Goal: Task Accomplishment & Management: Manage account settings

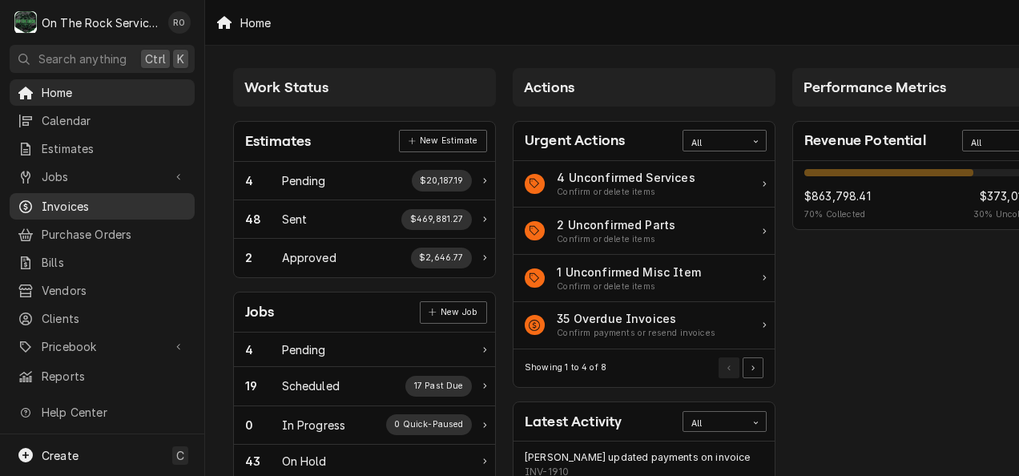
click at [102, 199] on span "Invoices" at bounding box center [114, 206] width 145 height 17
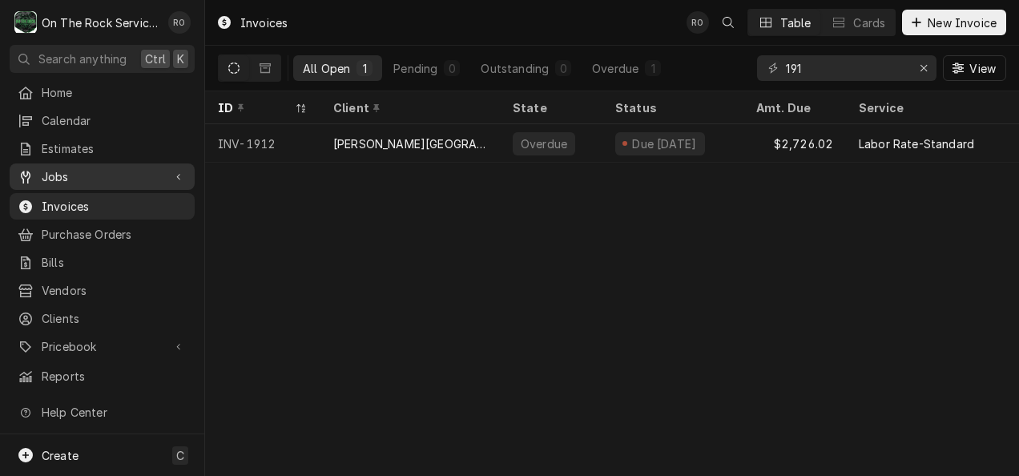
click at [140, 176] on span "Jobs" at bounding box center [102, 176] width 121 height 17
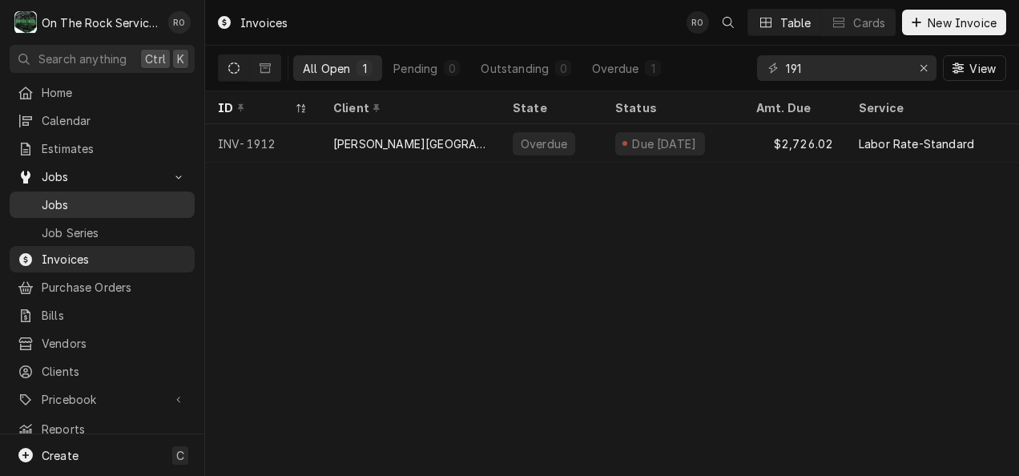
click at [120, 207] on div "Jobs" at bounding box center [102, 205] width 179 height 20
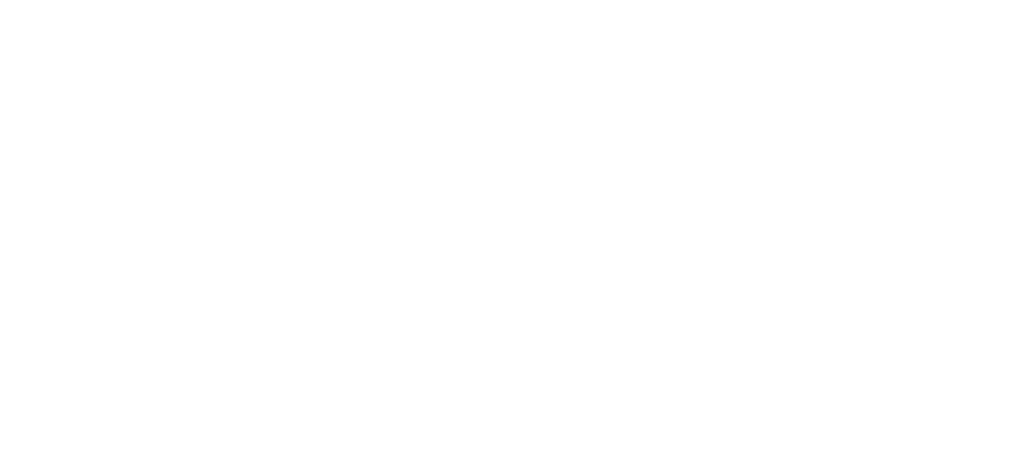
click at [923, 67] on div "Dynamic Content Wrapper" at bounding box center [509, 238] width 1019 height 476
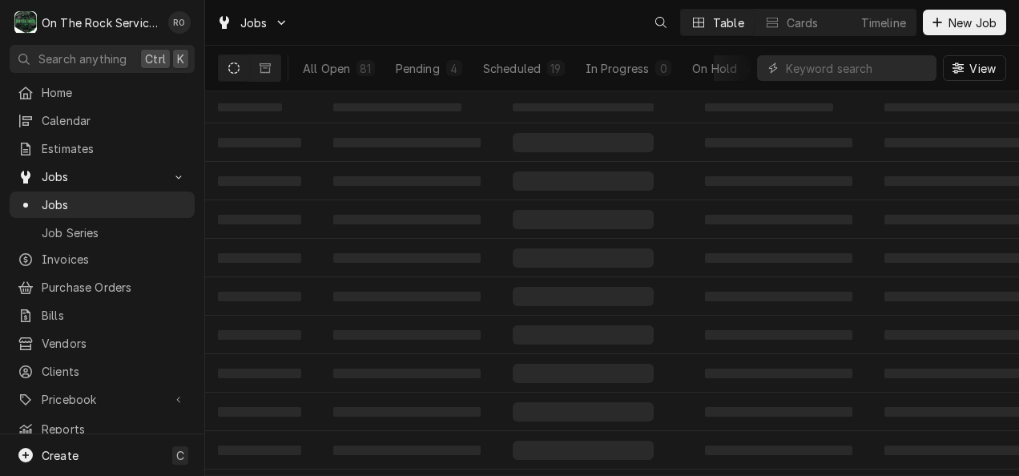
click at [779, 63] on div "Dynamic Content Wrapper" at bounding box center [773, 68] width 16 height 16
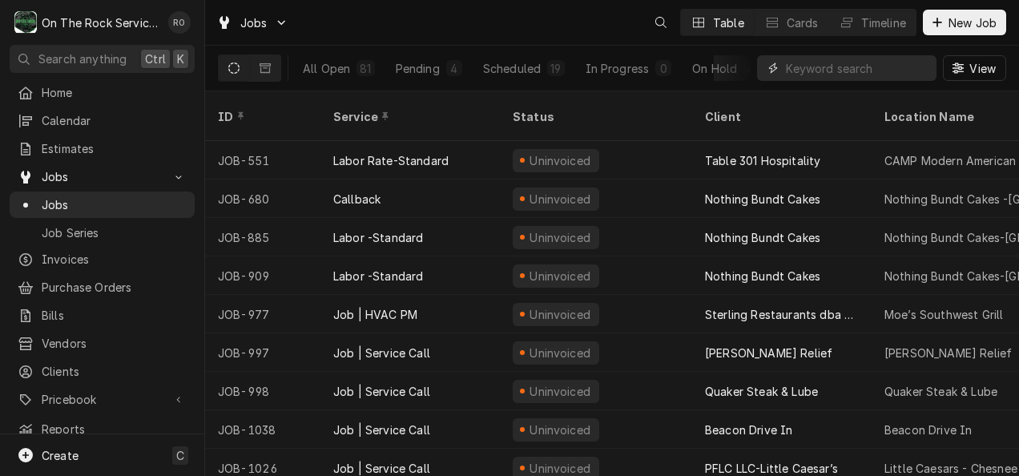
click at [804, 62] on input "Dynamic Content Wrapper" at bounding box center [857, 68] width 143 height 26
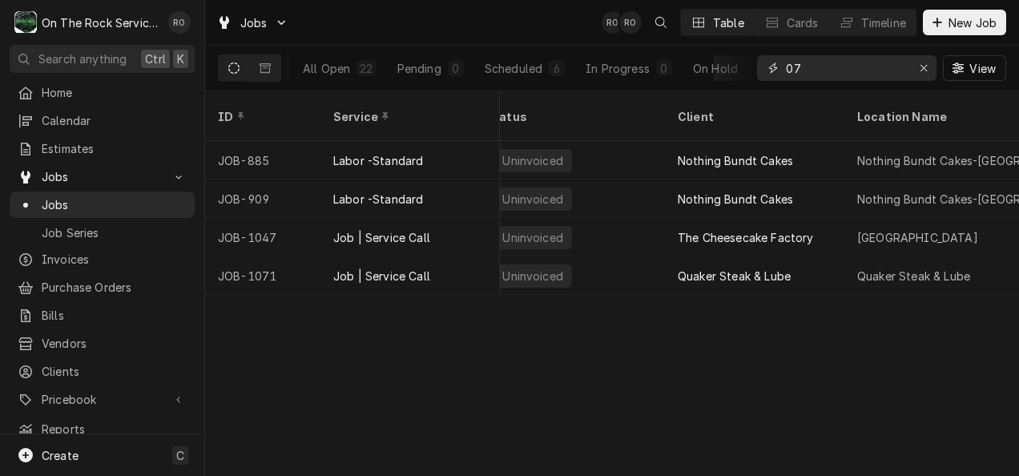
scroll to position [0, 28]
click at [344, 56] on button "All Open 22" at bounding box center [339, 68] width 93 height 26
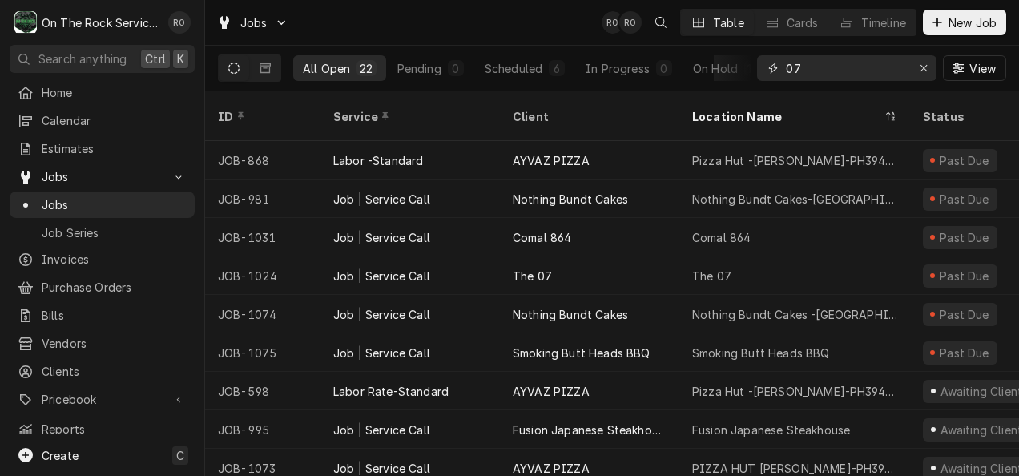
click at [849, 69] on input "07" at bounding box center [846, 68] width 120 height 26
type input "0"
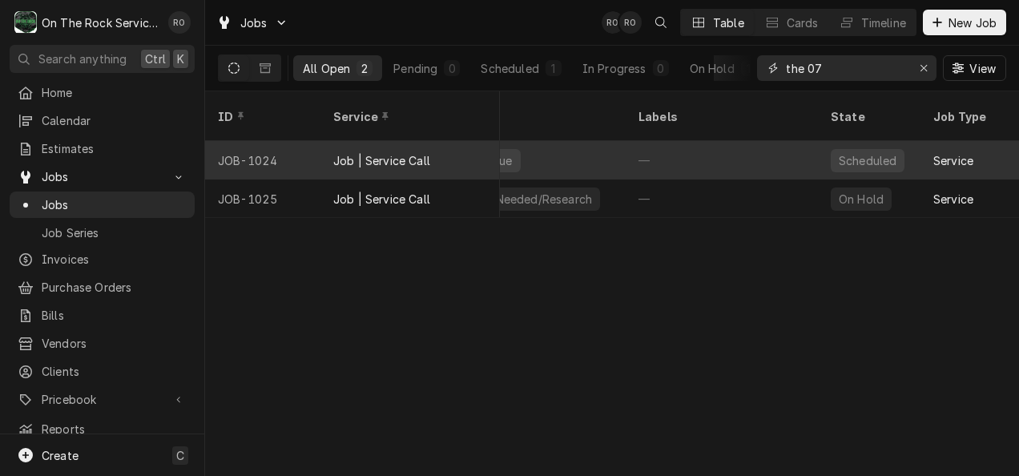
scroll to position [0, 477]
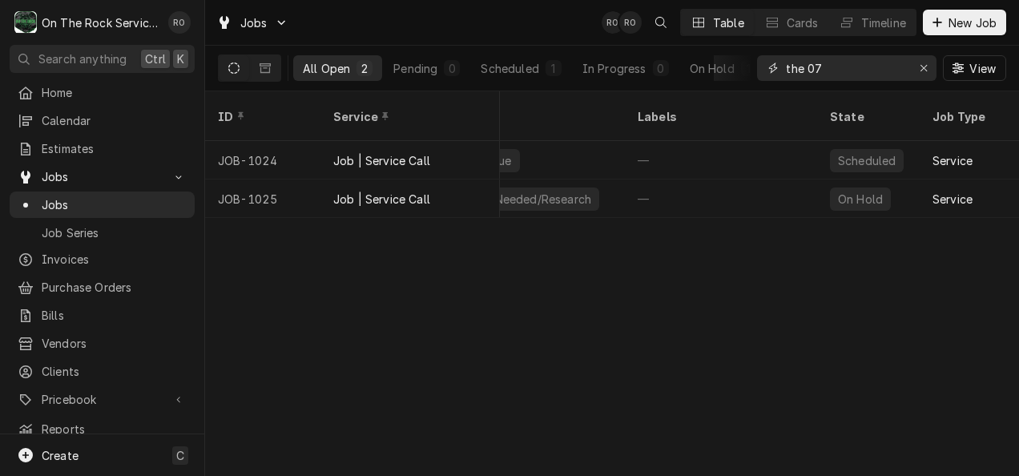
type input "the 07"
click at [529, 15] on div "Jobs RO RO Table Cards Timeline New Job" at bounding box center [612, 22] width 814 height 45
click at [533, 34] on div "Jobs RO RO Table Cards Timeline New Job" at bounding box center [612, 22] width 814 height 45
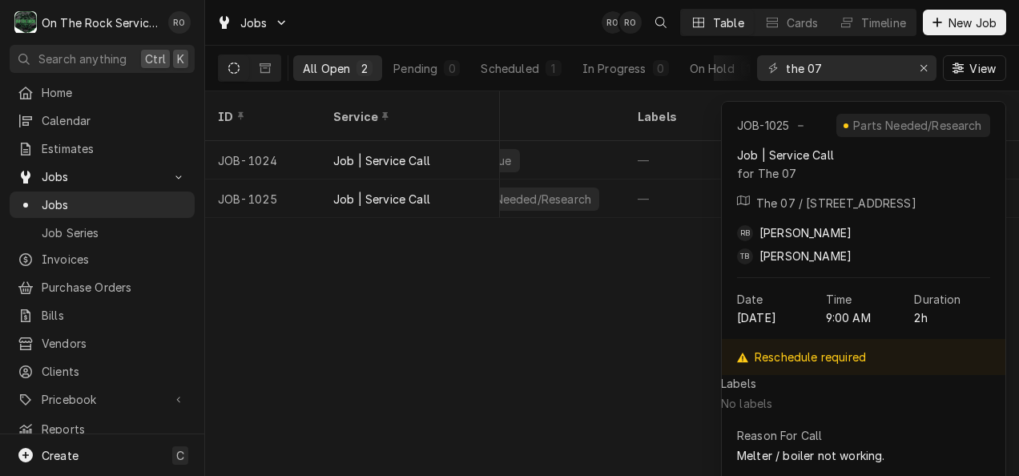
click at [578, 359] on div "ID Service Client Location Name Status Labels State Job Type Priority Techs Dat…" at bounding box center [612, 283] width 814 height 384
click at [594, 376] on div "ID Service Client Location Name Status Labels State Job Type Priority Techs Dat…" at bounding box center [612, 283] width 814 height 384
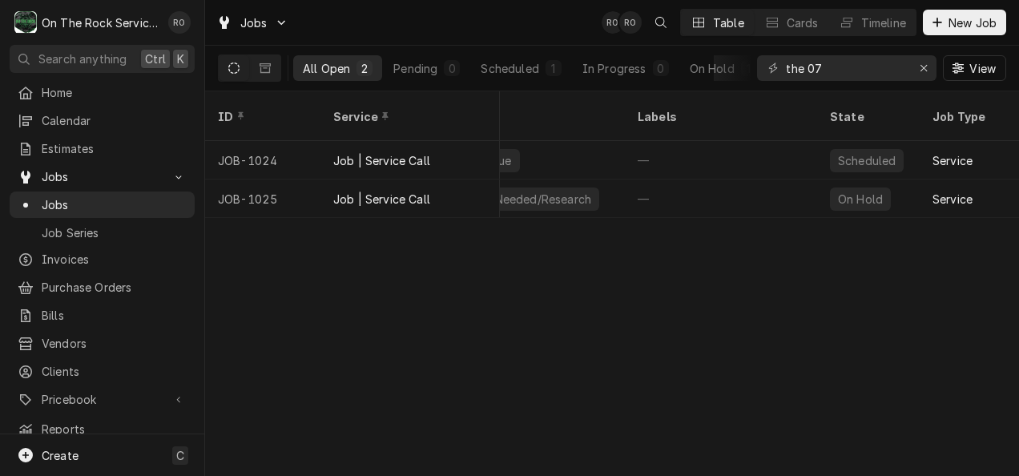
click at [552, 23] on div "Jobs RO RO Table Cards Timeline New Job" at bounding box center [612, 22] width 814 height 45
click at [535, 27] on div "Jobs RO RO Table Cards Timeline New Job" at bounding box center [612, 22] width 814 height 45
click at [476, 21] on div "Jobs RO RO Table Cards Timeline New Job" at bounding box center [612, 22] width 814 height 45
click at [91, 83] on div "Home" at bounding box center [102, 93] width 179 height 20
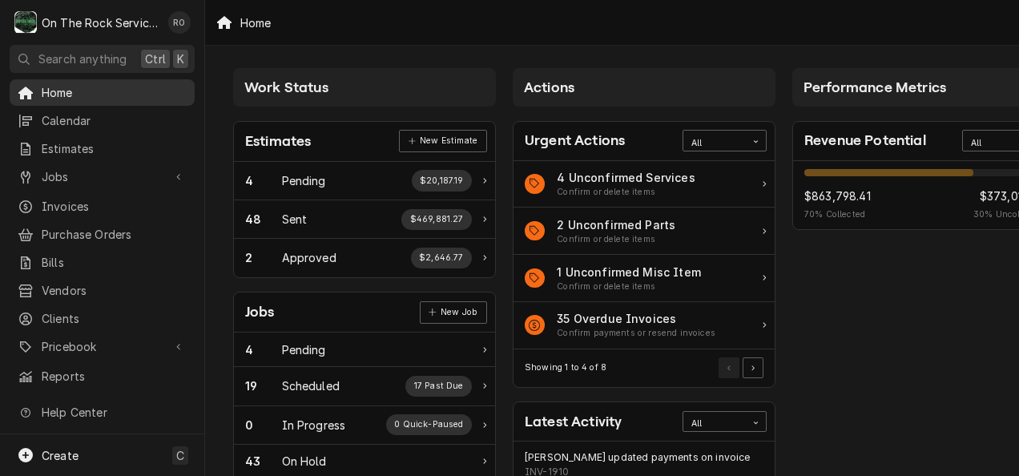
click at [103, 91] on span "Home" at bounding box center [114, 92] width 145 height 17
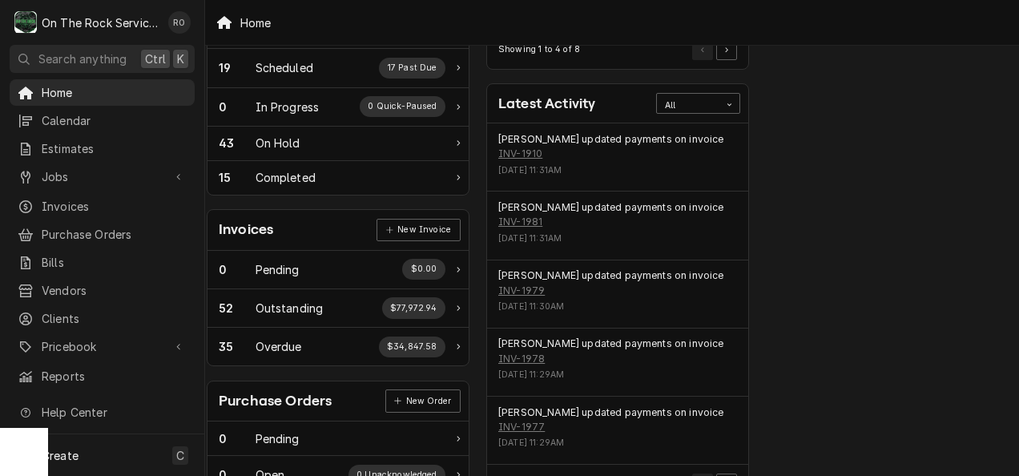
scroll to position [319, 26]
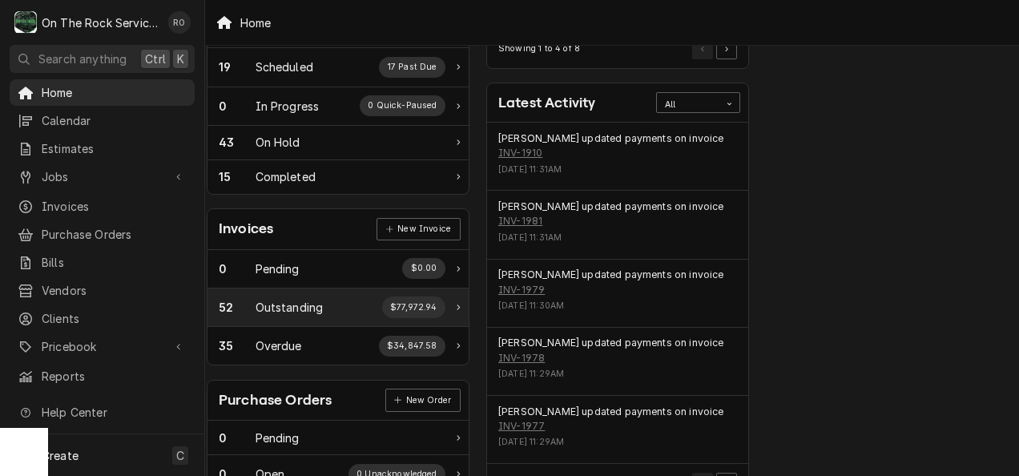
click at [324, 301] on div "52 Outstanding $77,972.94" at bounding box center [332, 306] width 227 height 21
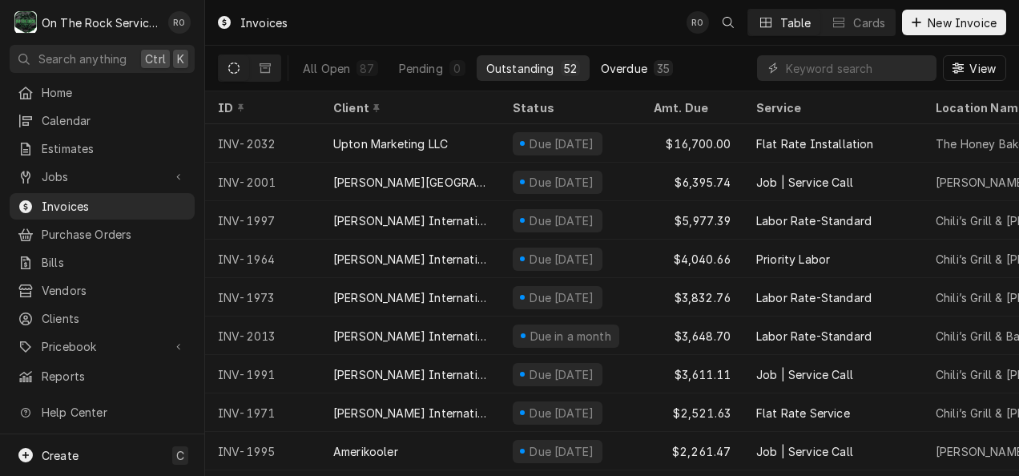
click at [610, 65] on div "Overdue" at bounding box center [624, 68] width 46 height 17
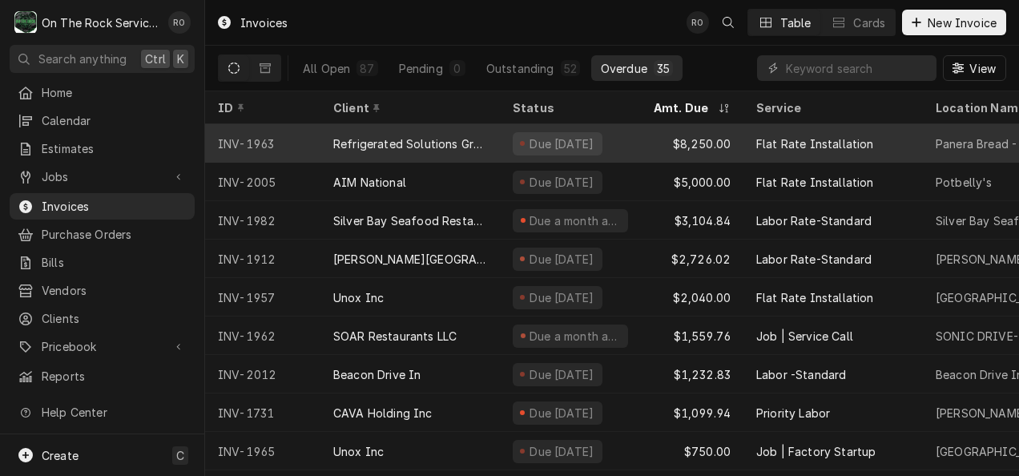
click at [636, 138] on div "Due 10 days ago" at bounding box center [570, 143] width 141 height 38
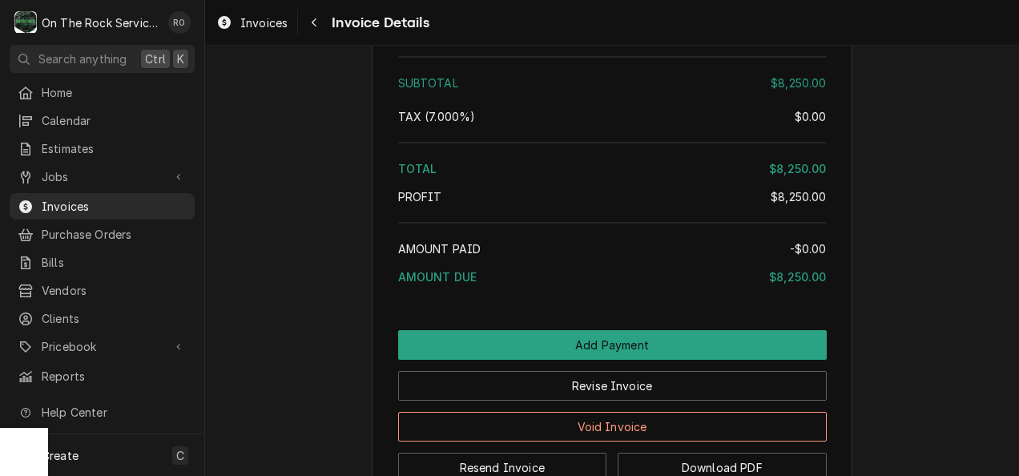
scroll to position [2629, 0]
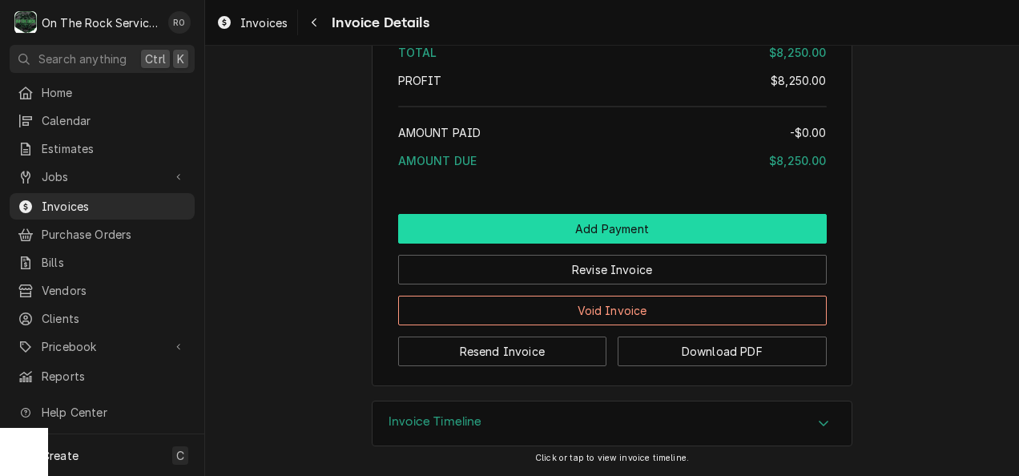
click at [505, 224] on button "Add Payment" at bounding box center [612, 229] width 429 height 30
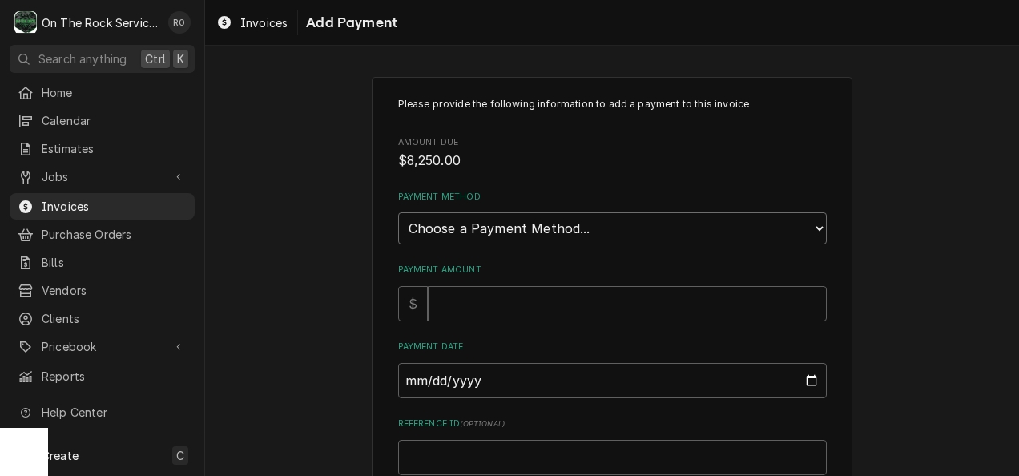
click at [551, 218] on select "Choose a Payment Method... Cash Check Credit/Debit Card ACH/eCheck Other" at bounding box center [612, 228] width 429 height 32
select select "4"
click at [398, 212] on select "Choose a Payment Method... Cash Check Credit/Debit Card ACH/eCheck Other" at bounding box center [612, 228] width 429 height 32
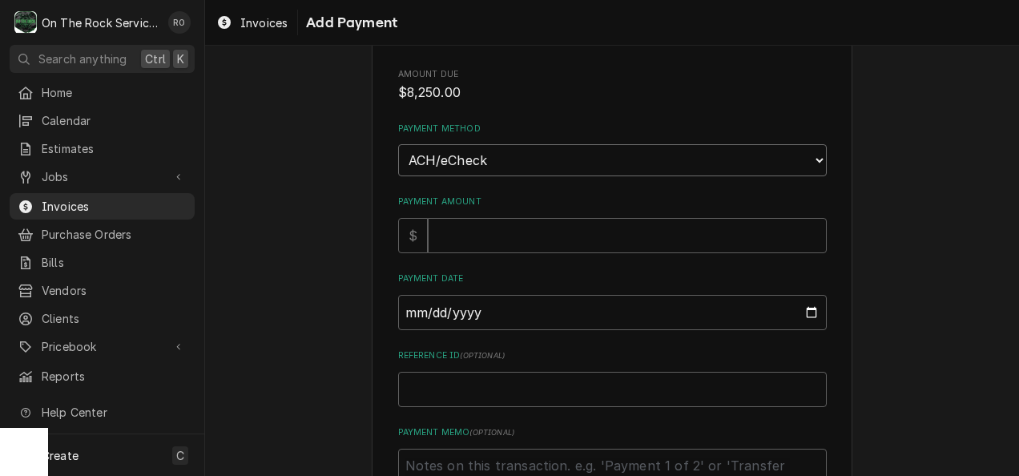
scroll to position [69, 0]
click at [614, 308] on input "Payment Date" at bounding box center [612, 311] width 429 height 35
click at [803, 311] on input "Payment Date" at bounding box center [612, 311] width 429 height 35
type textarea "x"
type input "2025-09-15"
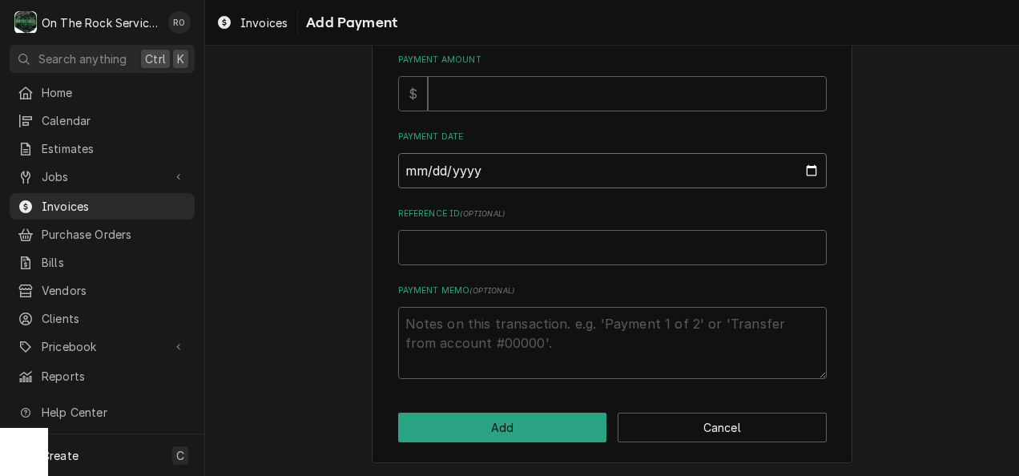
scroll to position [0, 0]
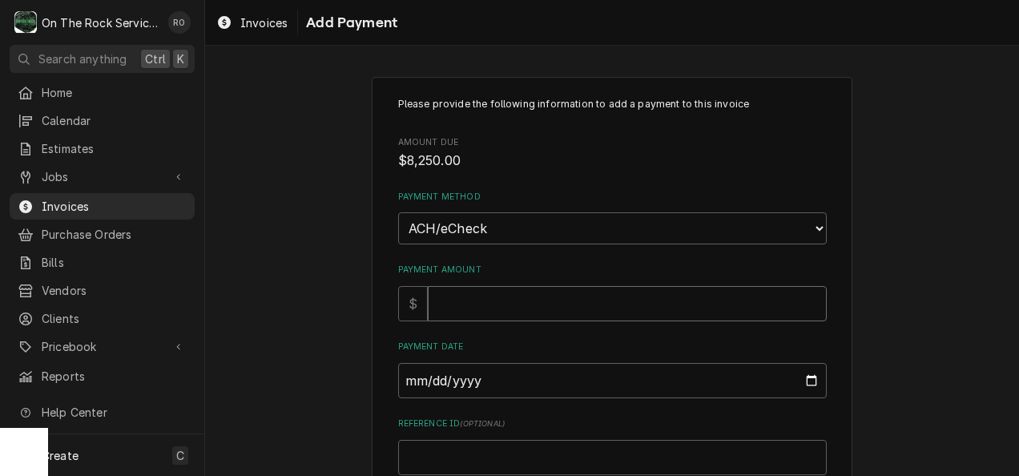
click at [490, 296] on input "Payment Amount" at bounding box center [627, 303] width 399 height 35
type textarea "x"
type input "8"
type textarea "x"
type input "82"
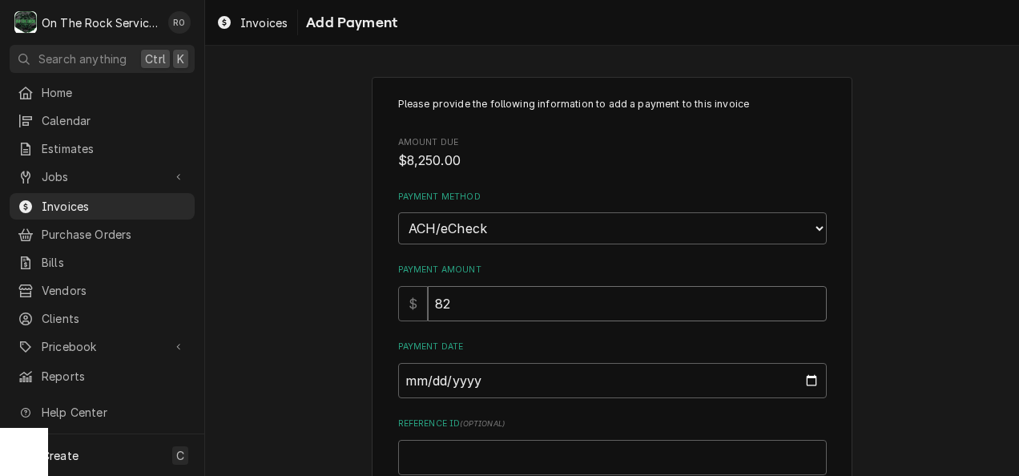
type textarea "x"
type input "825"
type textarea "x"
type input "8250"
click at [359, 285] on div "Please provide the following information to add a payment to this invoice Amoun…" at bounding box center [612, 374] width 814 height 624
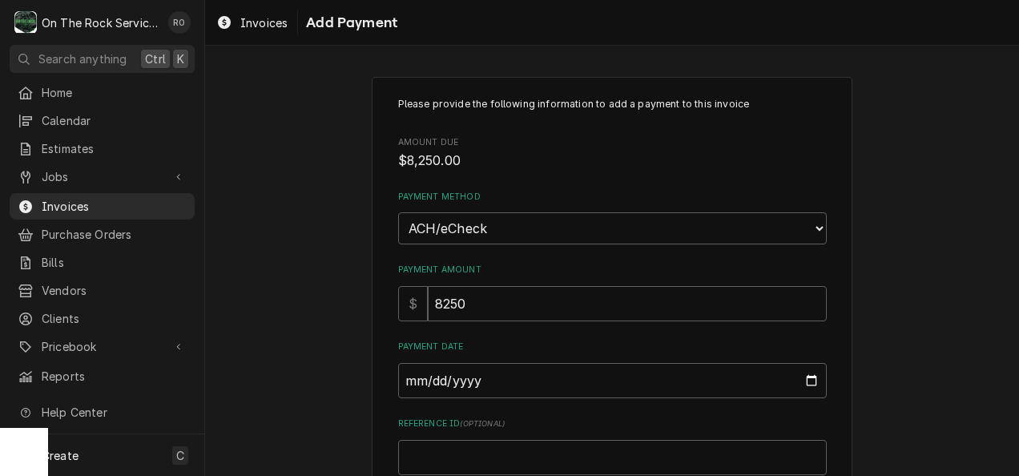
scroll to position [210, 0]
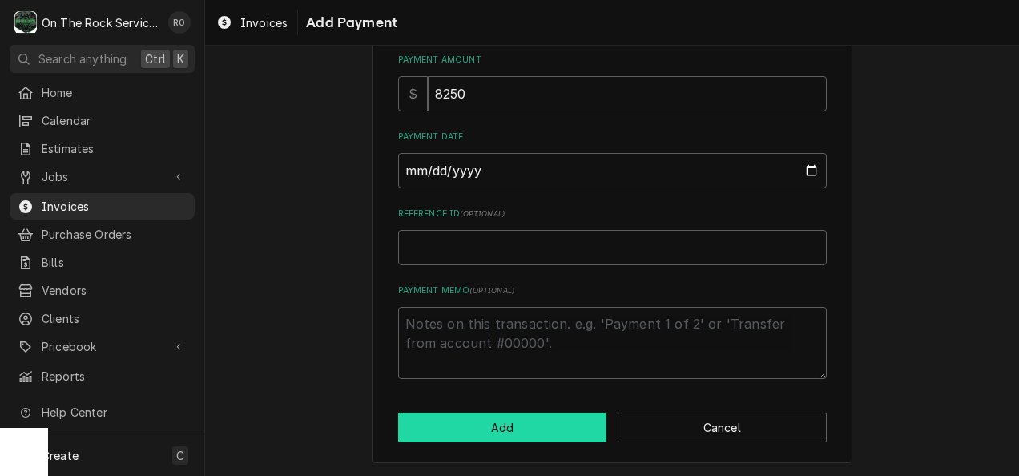
click at [539, 437] on button "Add" at bounding box center [502, 428] width 209 height 30
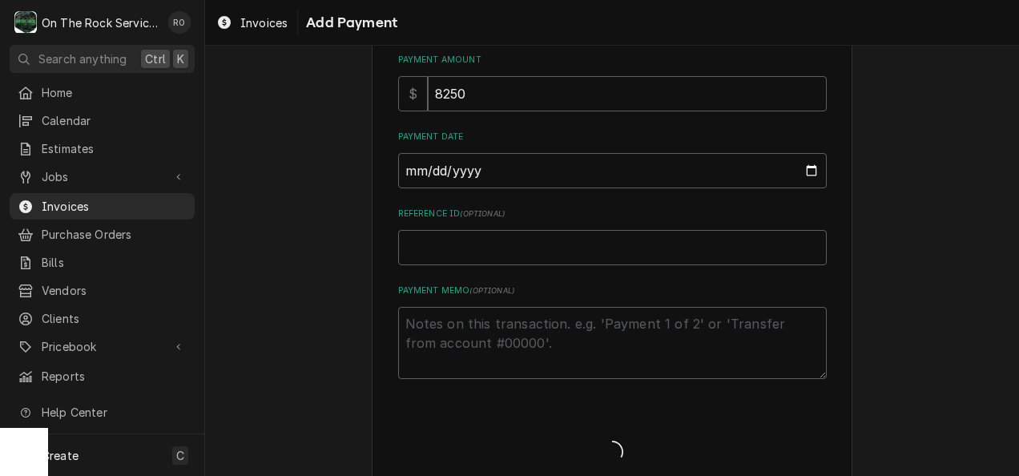
type textarea "x"
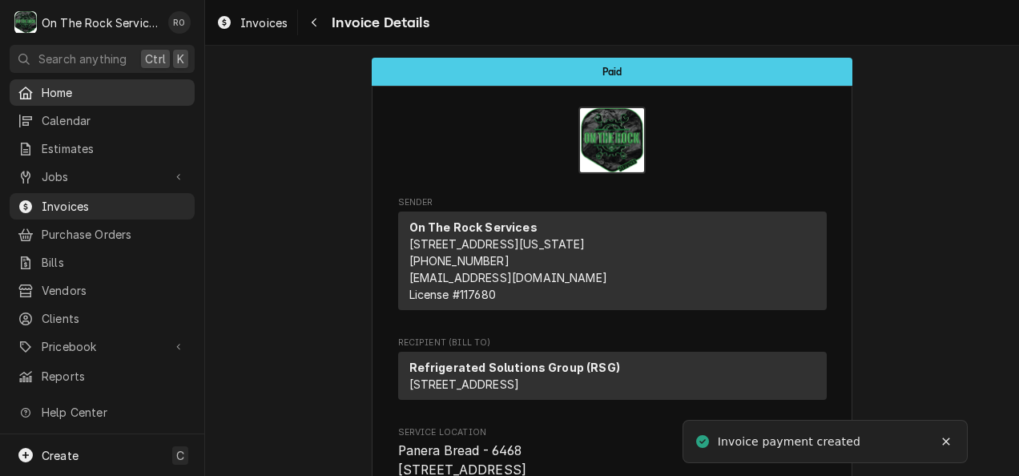
click at [89, 88] on span "Home" at bounding box center [114, 92] width 145 height 17
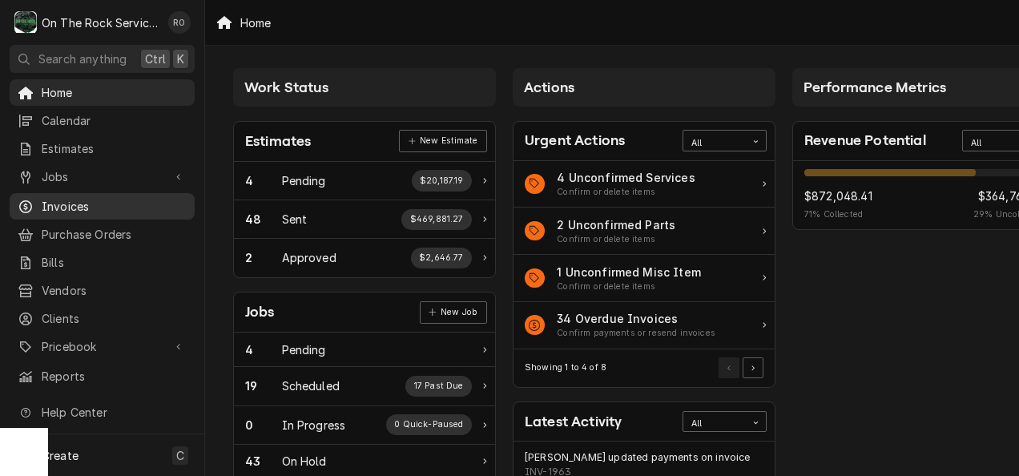
click at [88, 203] on span "Invoices" at bounding box center [114, 206] width 145 height 17
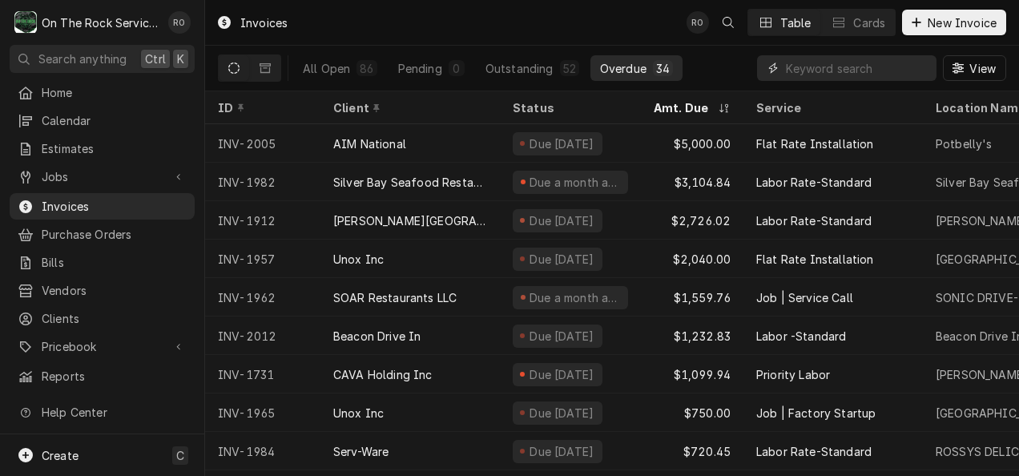
click at [800, 78] on input "Dynamic Content Wrapper" at bounding box center [857, 68] width 143 height 26
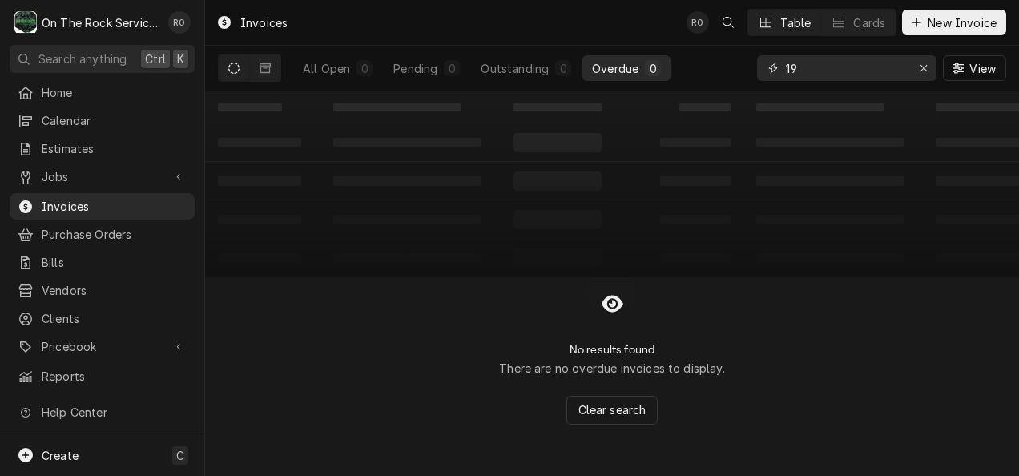
type input "1"
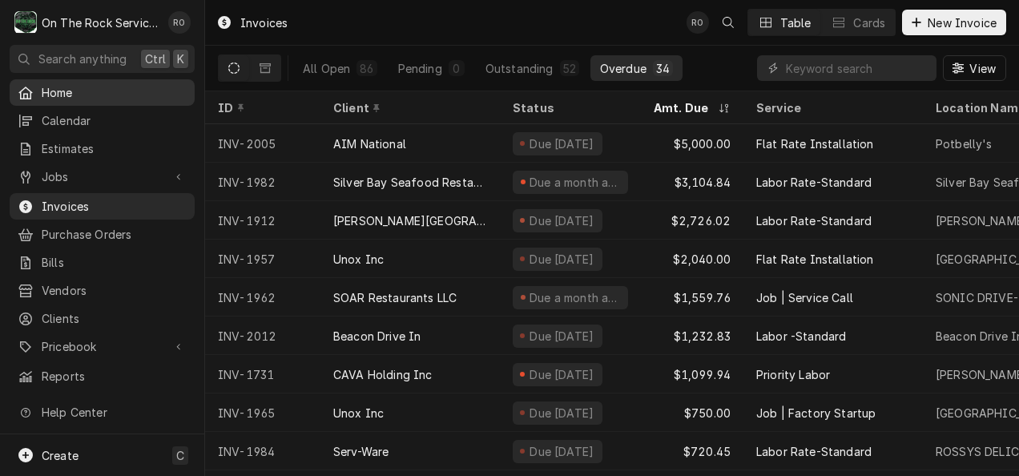
click at [128, 79] on link "Home" at bounding box center [102, 92] width 185 height 26
